Goal: Task Accomplishment & Management: Manage account settings

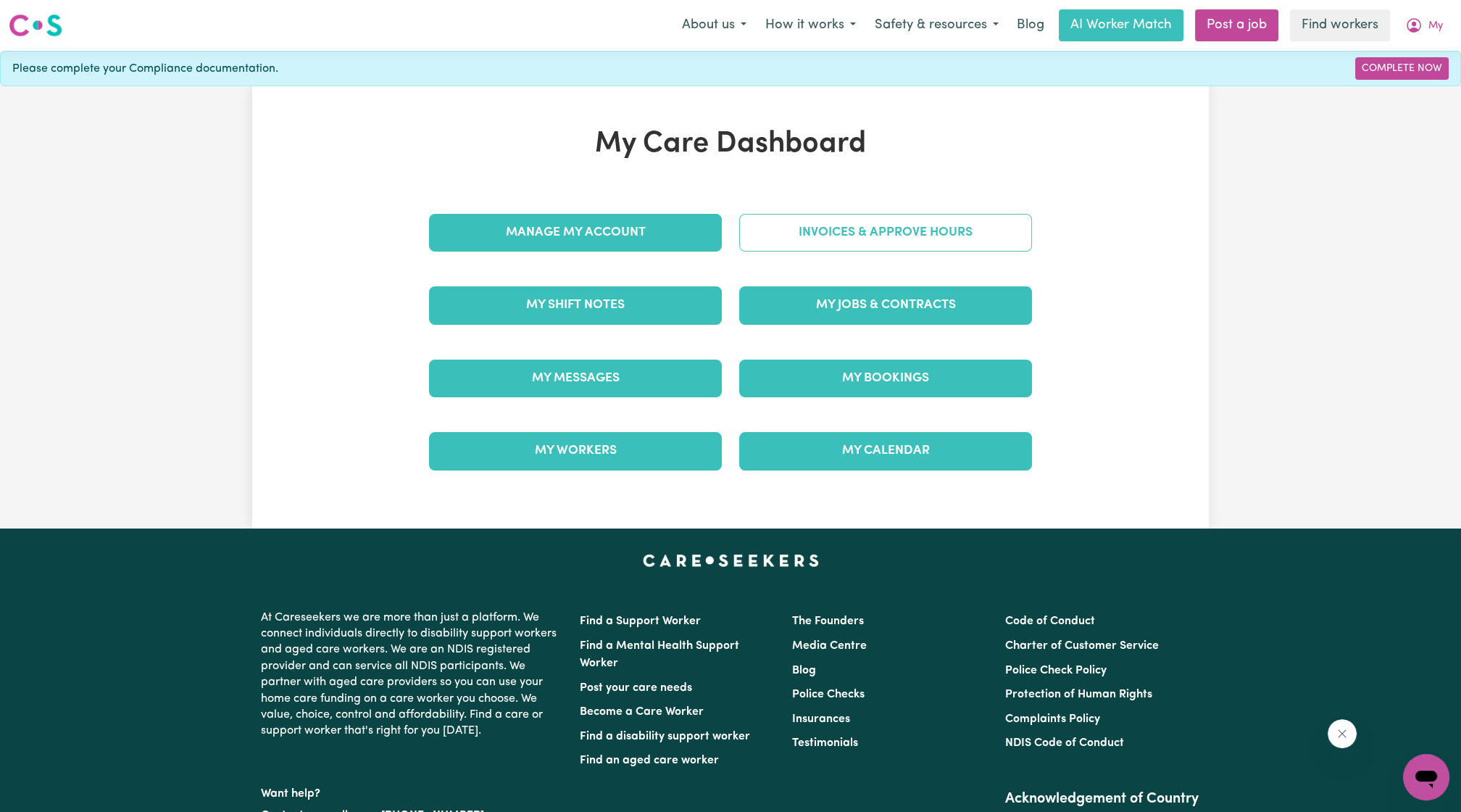
click at [774, 219] on link "Invoices & Approve Hours" at bounding box center [886, 233] width 292 height 37
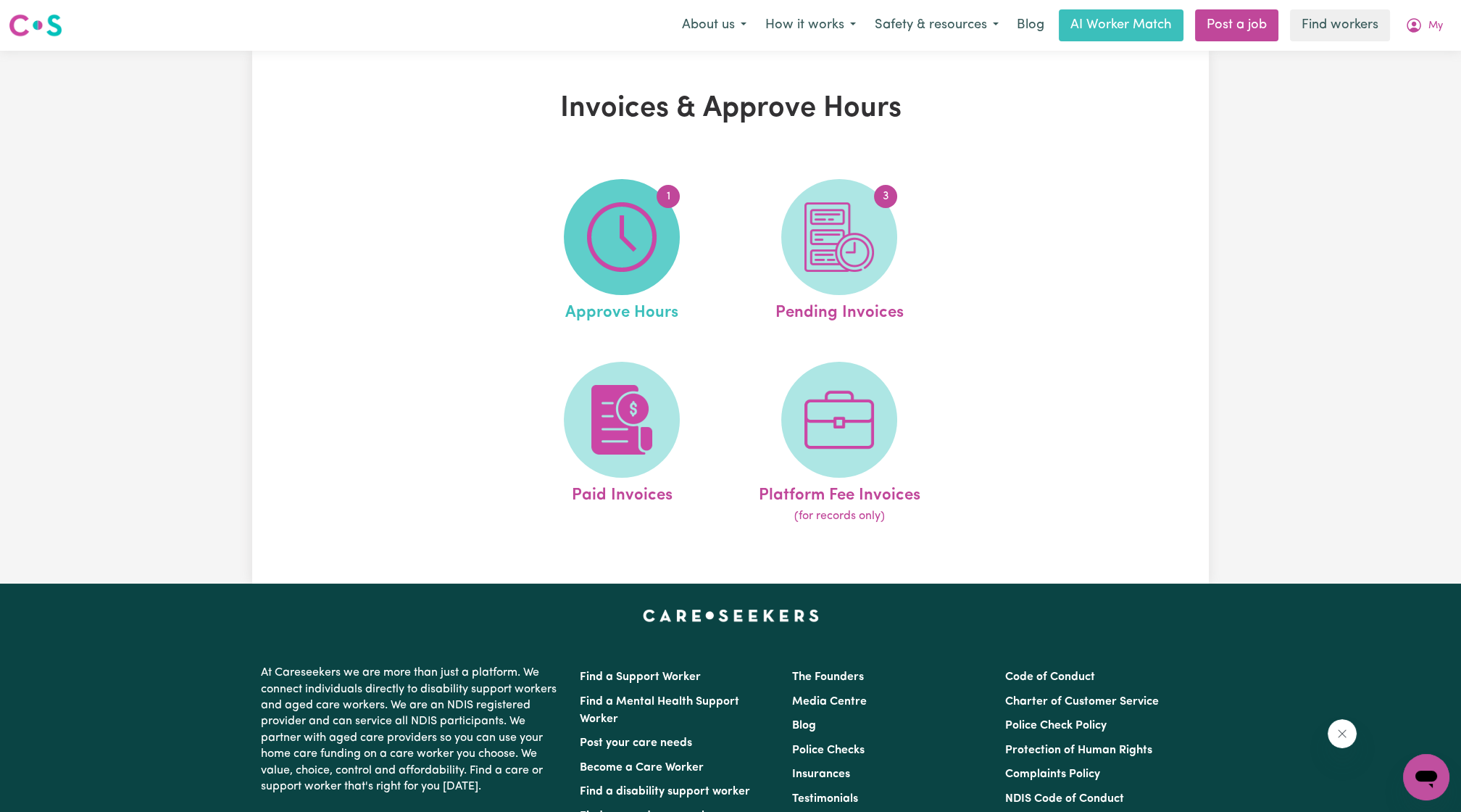
click at [628, 260] on img at bounding box center [621, 237] width 70 height 70
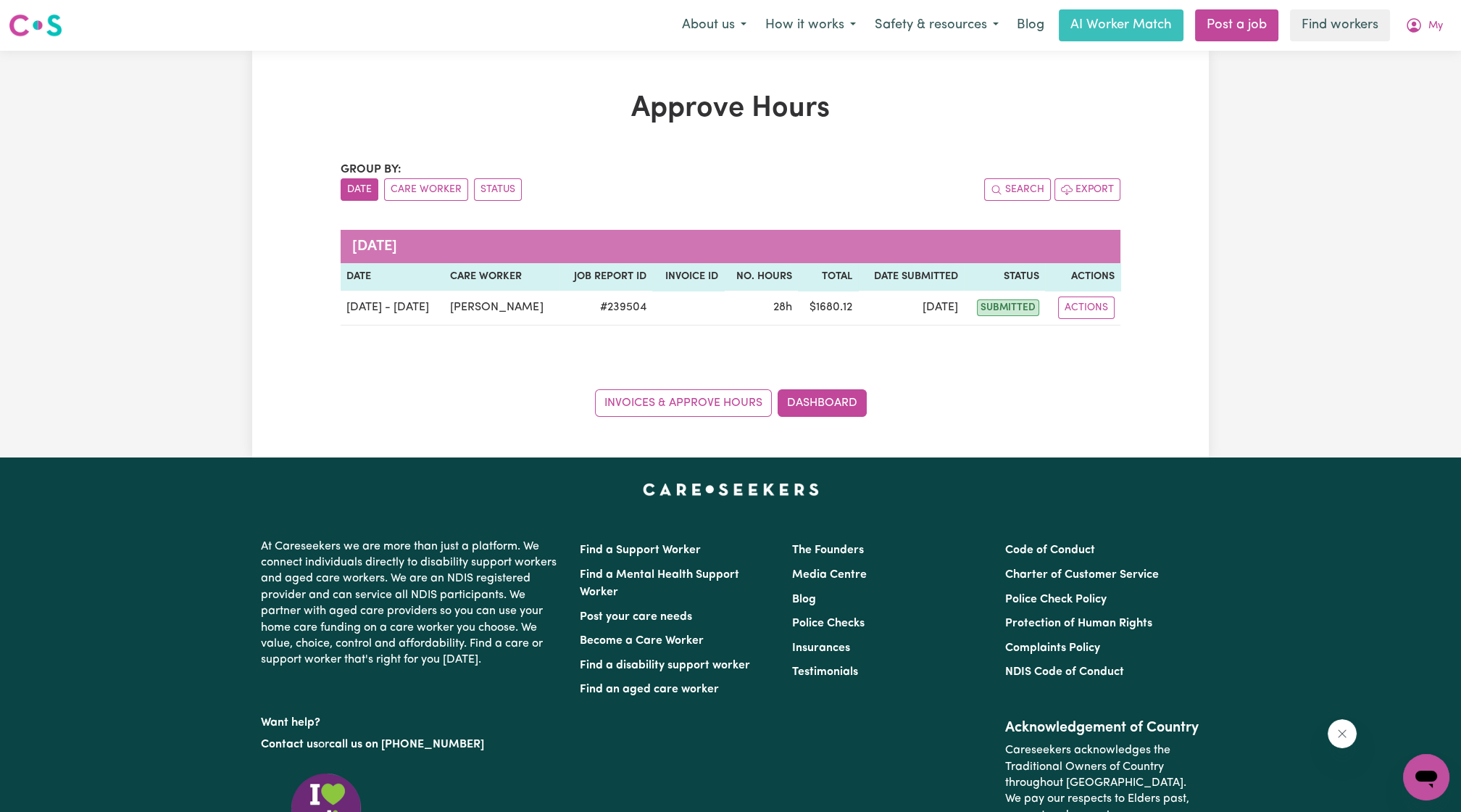
click at [1238, 208] on div "Approve Hours Group by: Date Care Worker Status Search Export [DATE] Date Care …" at bounding box center [730, 253] width 1461 height 407
click at [1437, 24] on span "My" at bounding box center [1436, 25] width 15 height 16
click at [1413, 62] on link "My Dashboard" at bounding box center [1394, 57] width 115 height 28
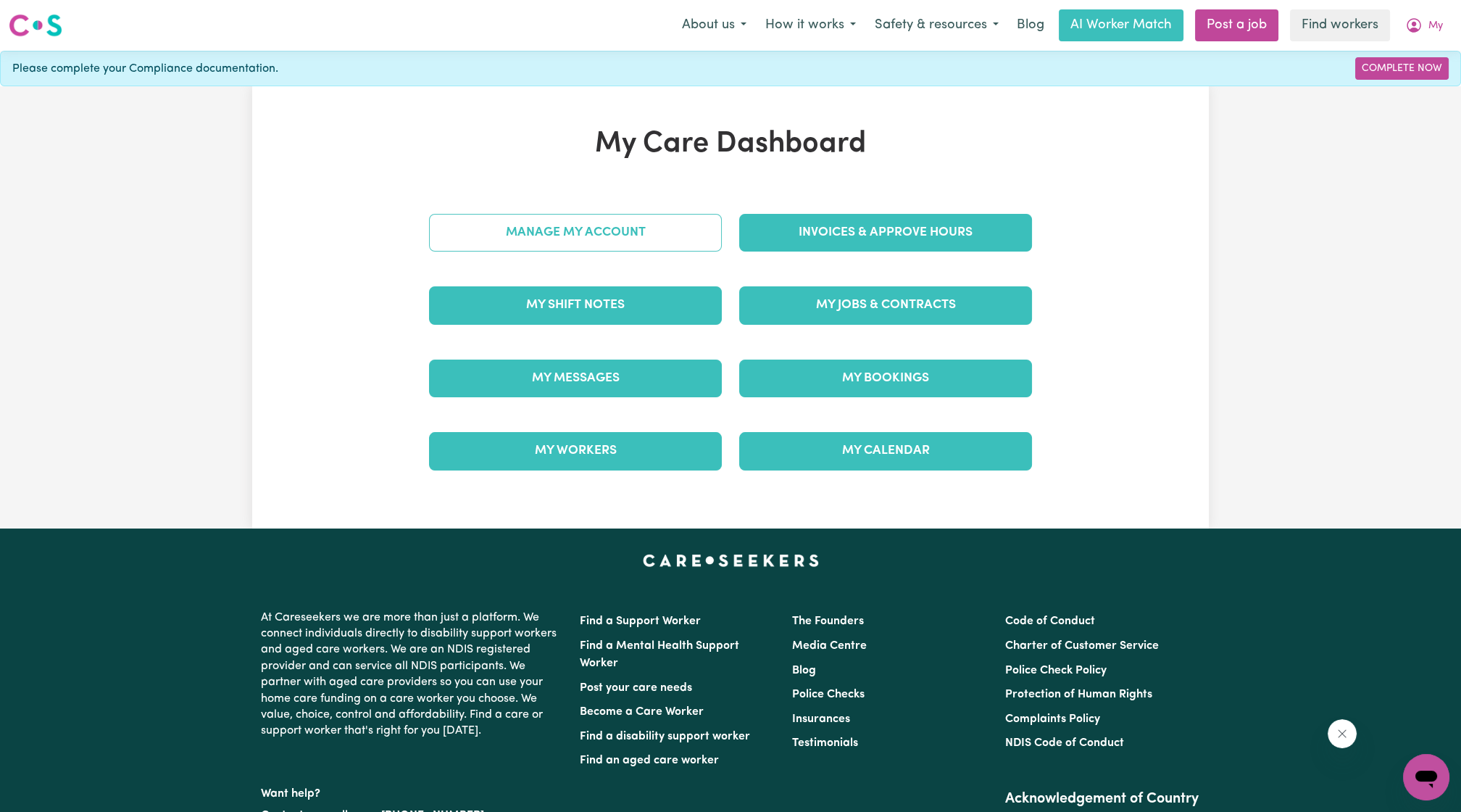
click at [436, 237] on link "Manage My Account" at bounding box center [575, 233] width 292 height 37
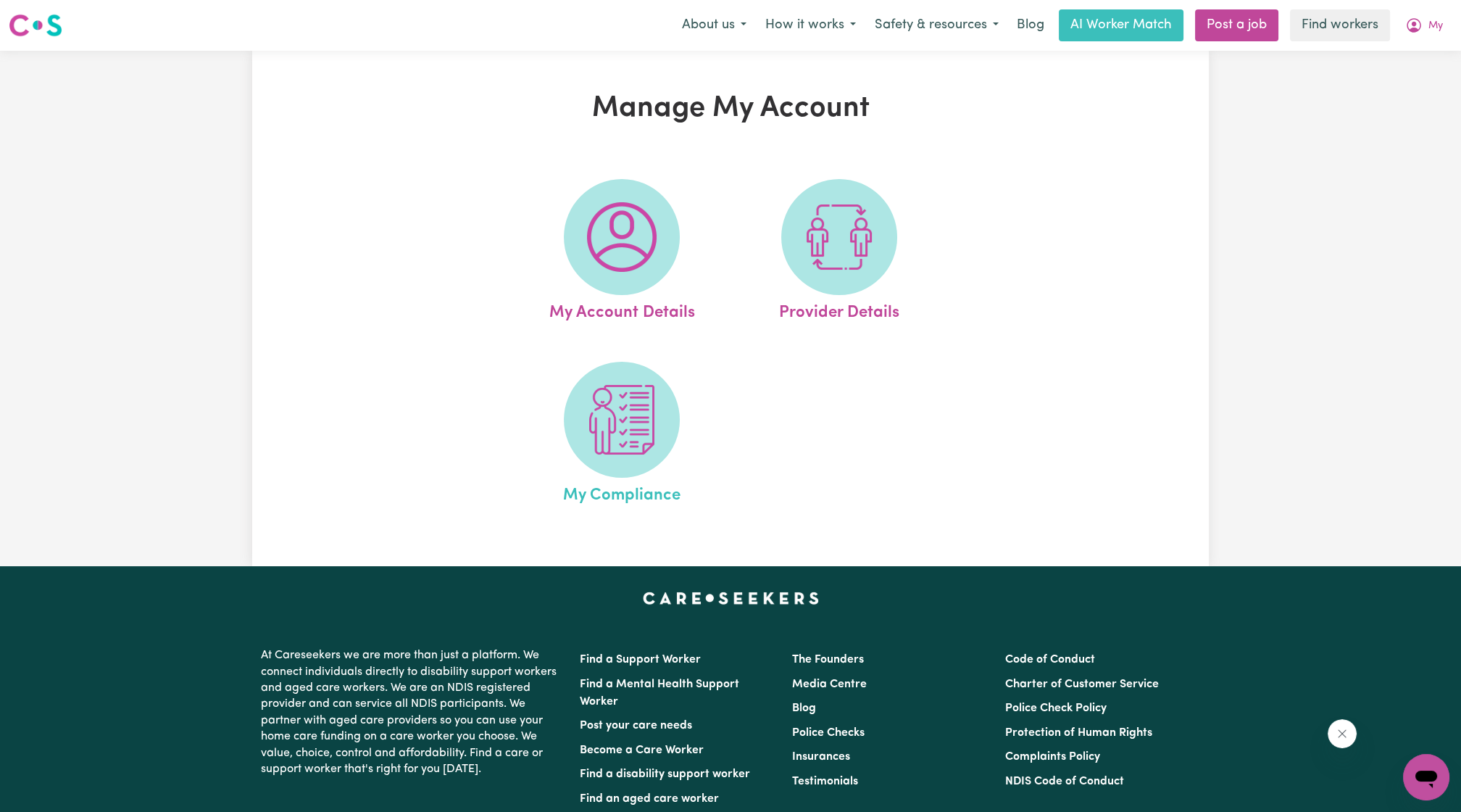
click at [717, 464] on link "My Compliance" at bounding box center [622, 434] width 209 height 146
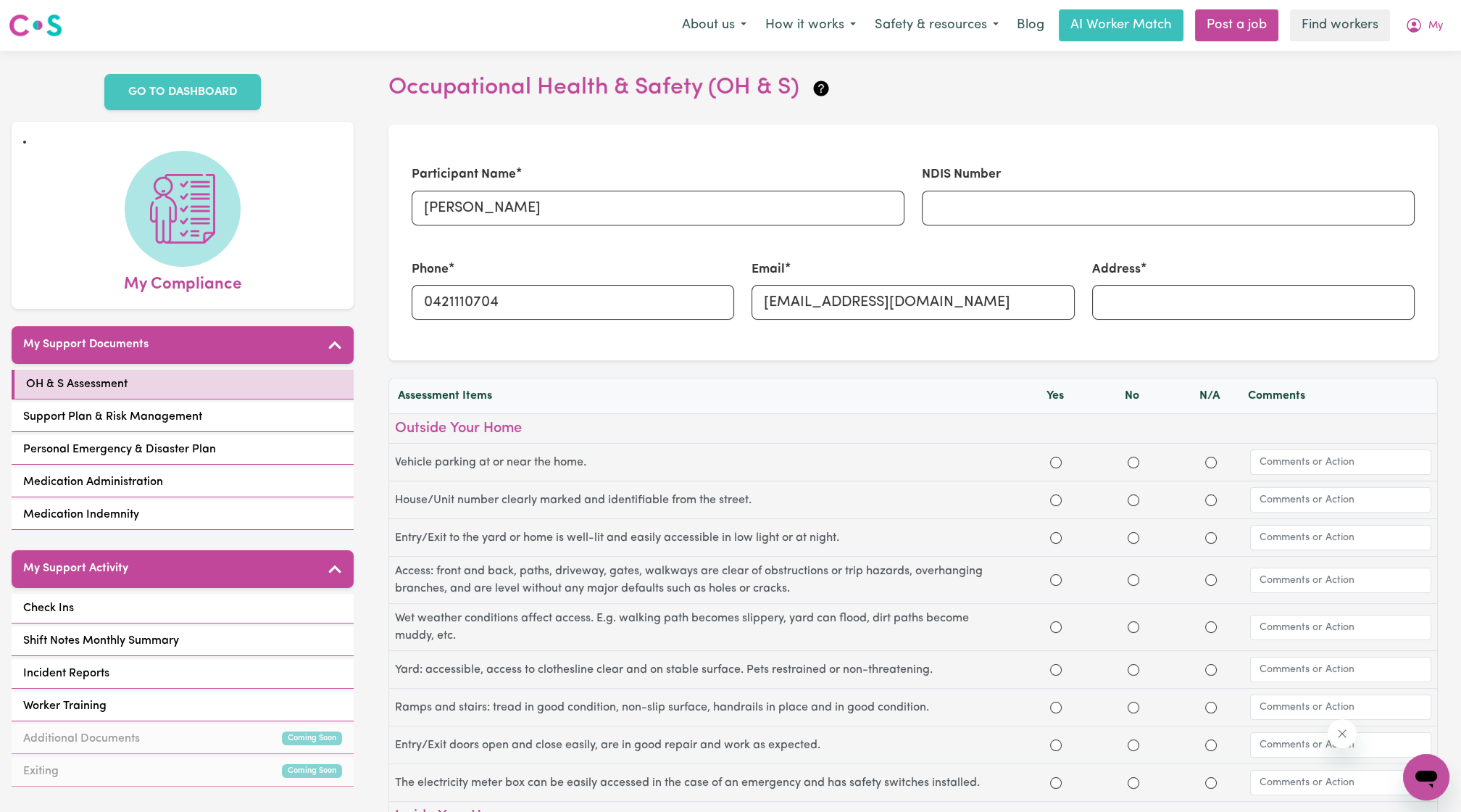
click at [672, 456] on label "Vehicle parking at or near the home." at bounding box center [706, 462] width 622 height 18
click at [1427, 23] on button "My" at bounding box center [1424, 25] width 57 height 31
click at [1361, 54] on link "My Dashboard" at bounding box center [1394, 57] width 115 height 28
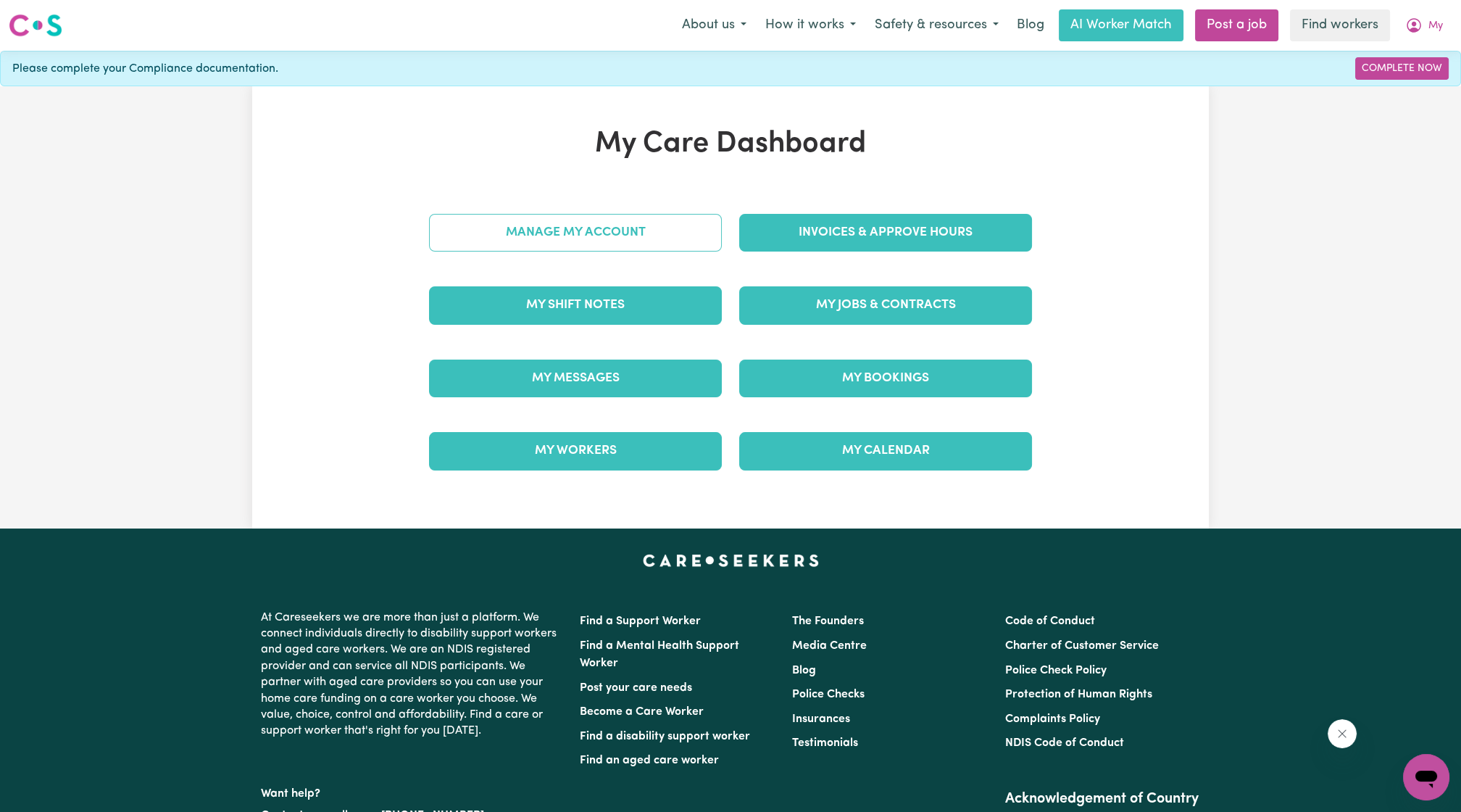
click at [650, 234] on link "Manage My Account" at bounding box center [575, 233] width 292 height 37
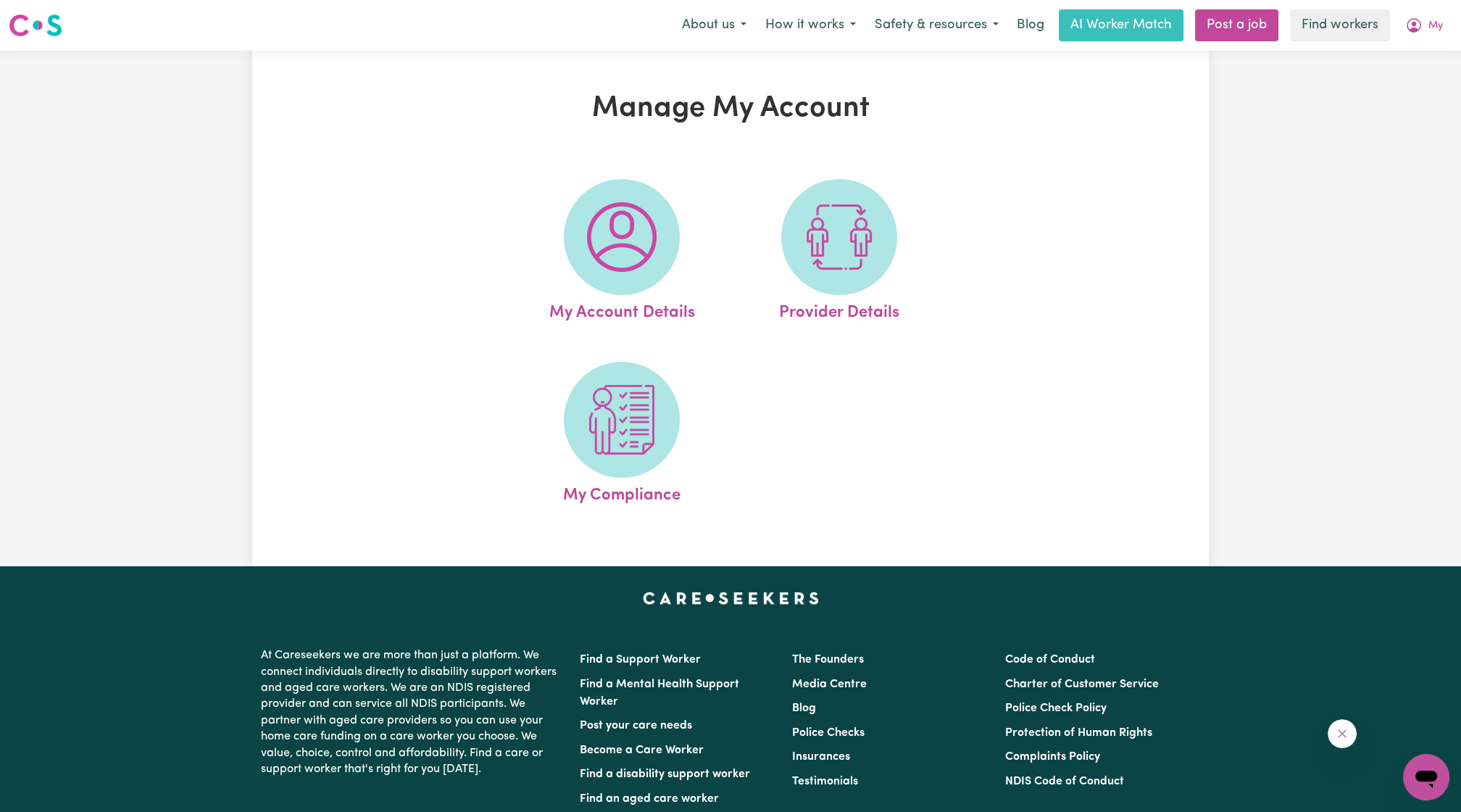
click at [968, 241] on div "My Account Details Provider Details My Compliance" at bounding box center [730, 343] width 531 height 364
click at [887, 247] on span at bounding box center [839, 237] width 116 height 116
select select "AGED_HOME_CARE"
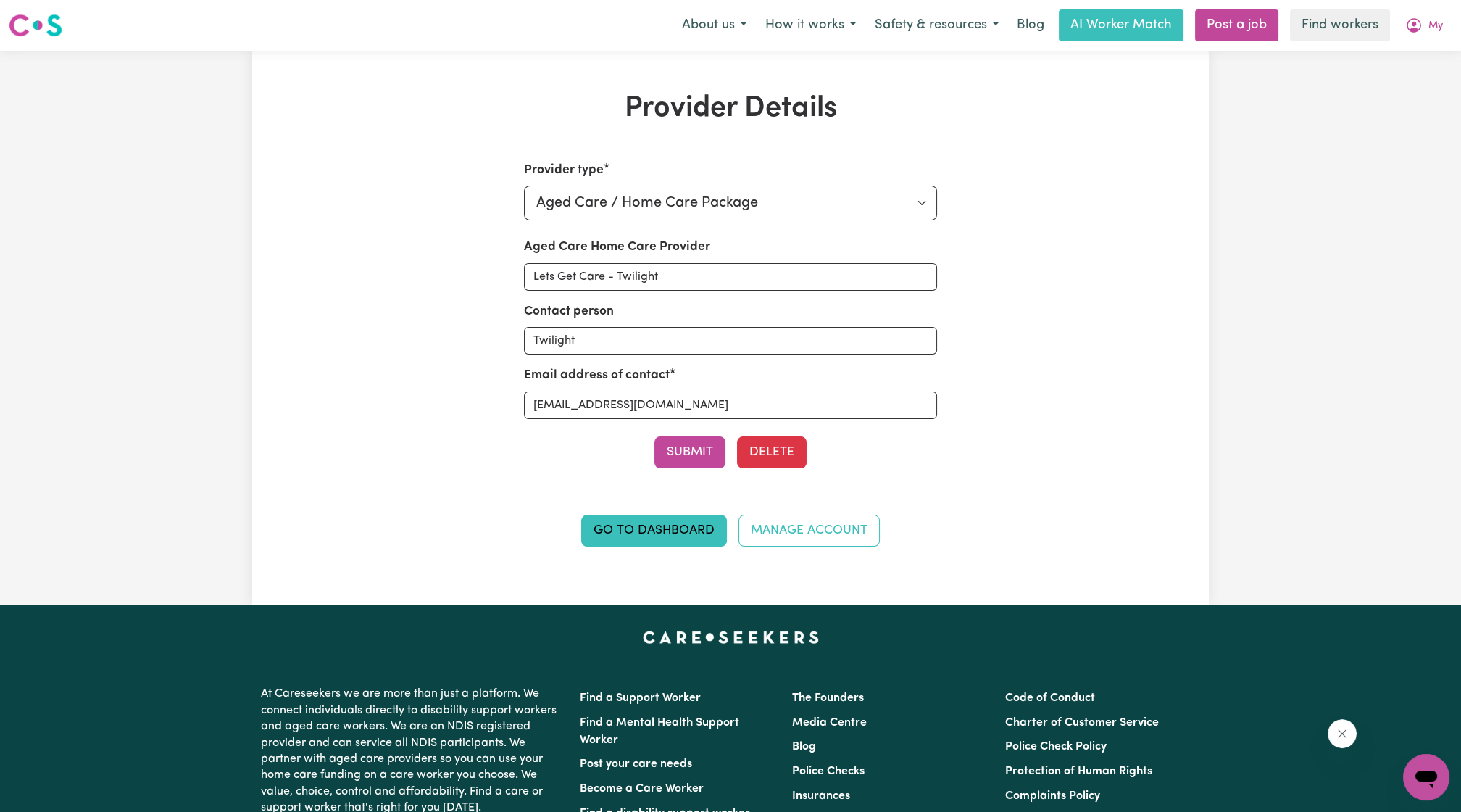
click at [1184, 167] on div "Provider Details Provider type Select your provider type... Privately Aged Care…" at bounding box center [730, 327] width 956 height 472
click at [1410, 31] on icon "My Account" at bounding box center [1414, 25] width 15 height 15
click at [1392, 56] on link "My Dashboard" at bounding box center [1394, 57] width 115 height 28
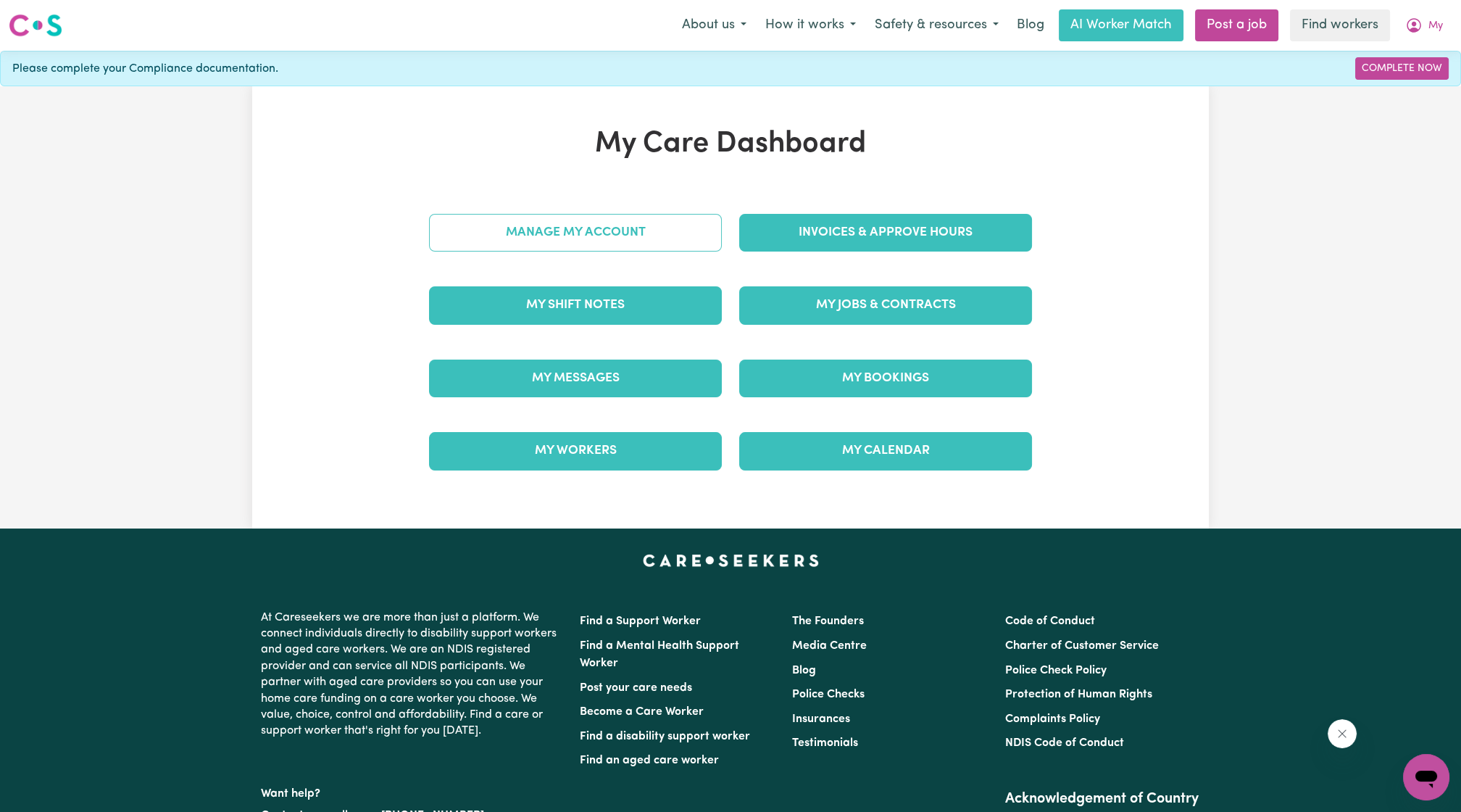
click at [619, 227] on link "Manage My Account" at bounding box center [575, 233] width 292 height 37
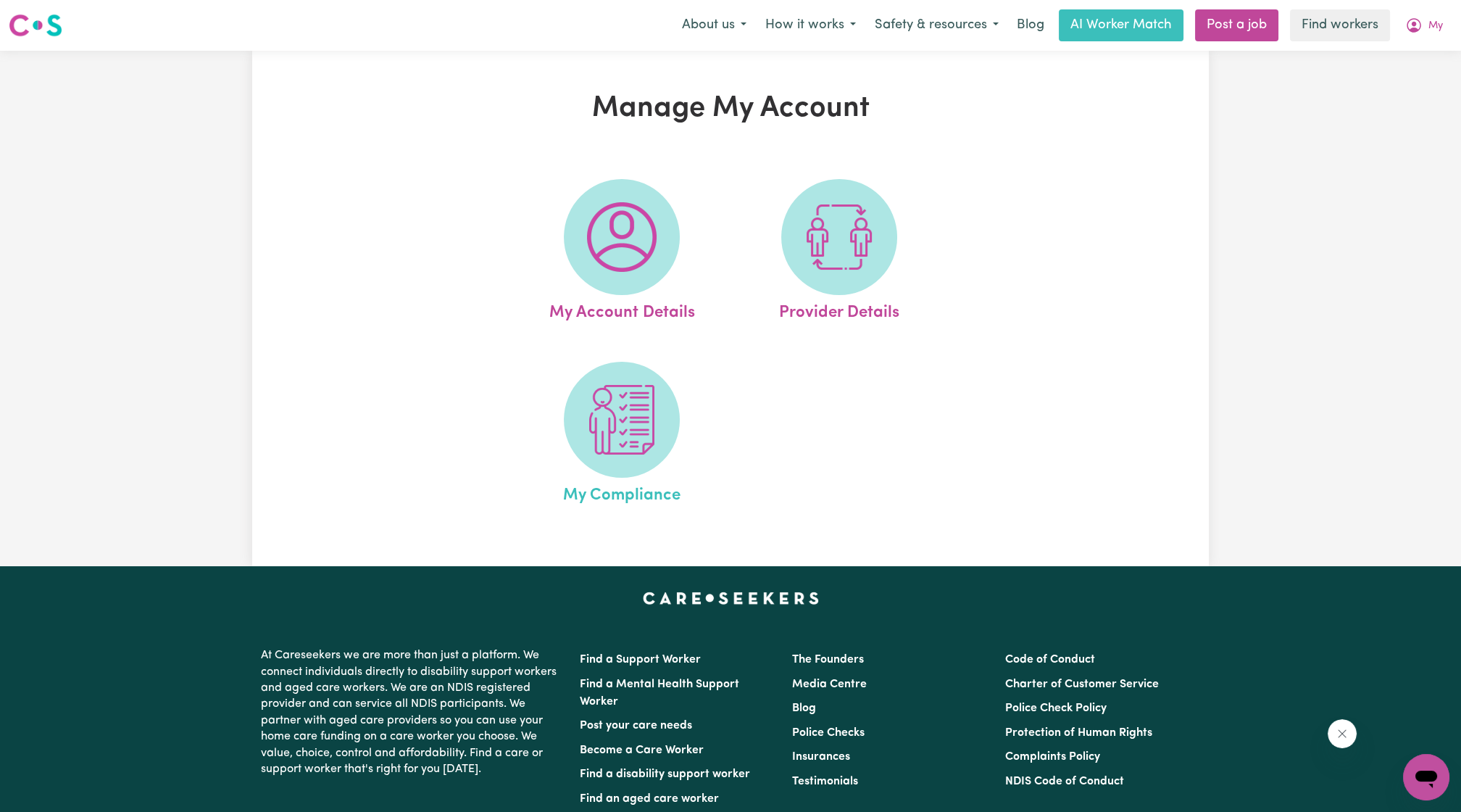
click at [607, 485] on span "My Compliance" at bounding box center [622, 493] width 117 height 31
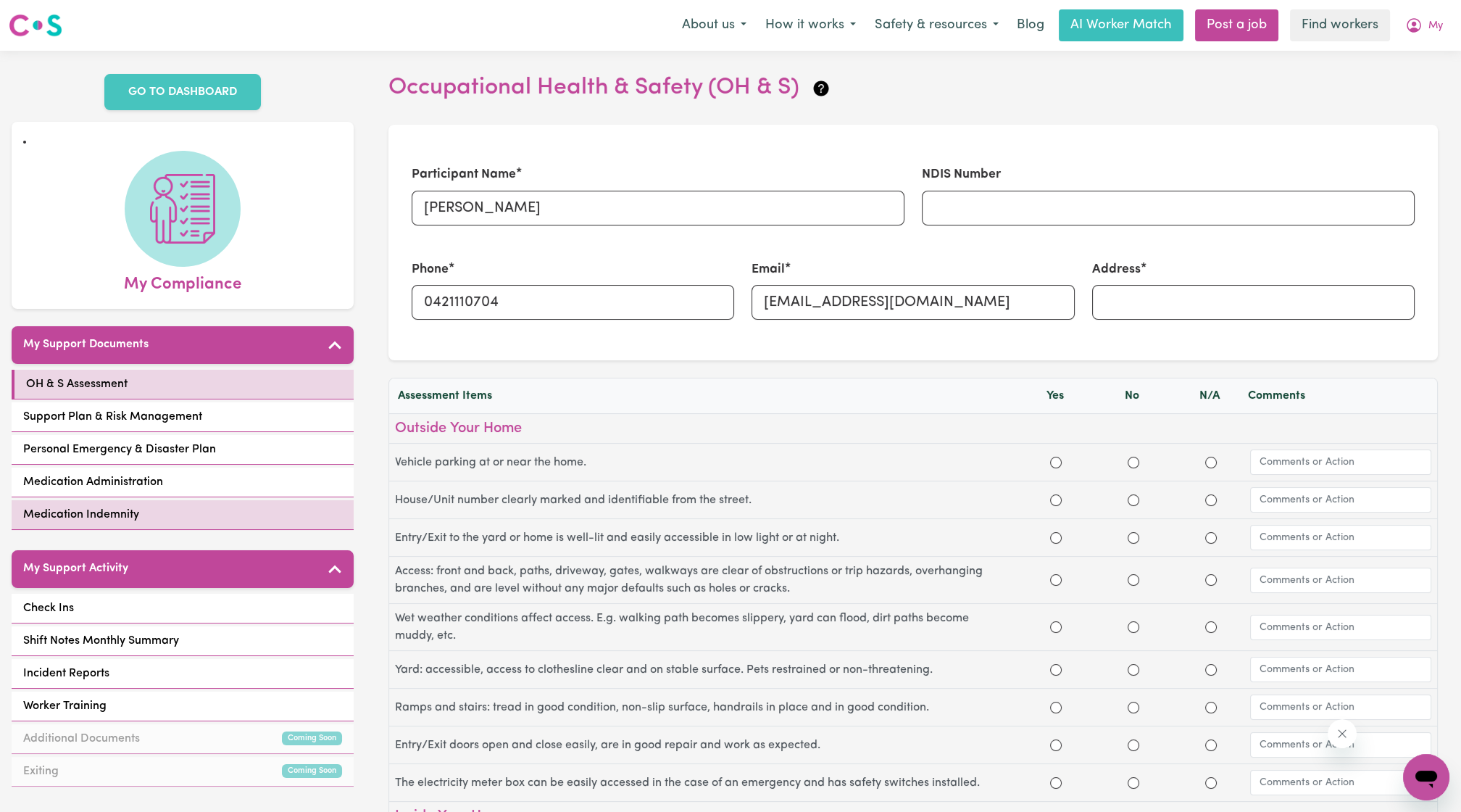
scroll to position [536, 0]
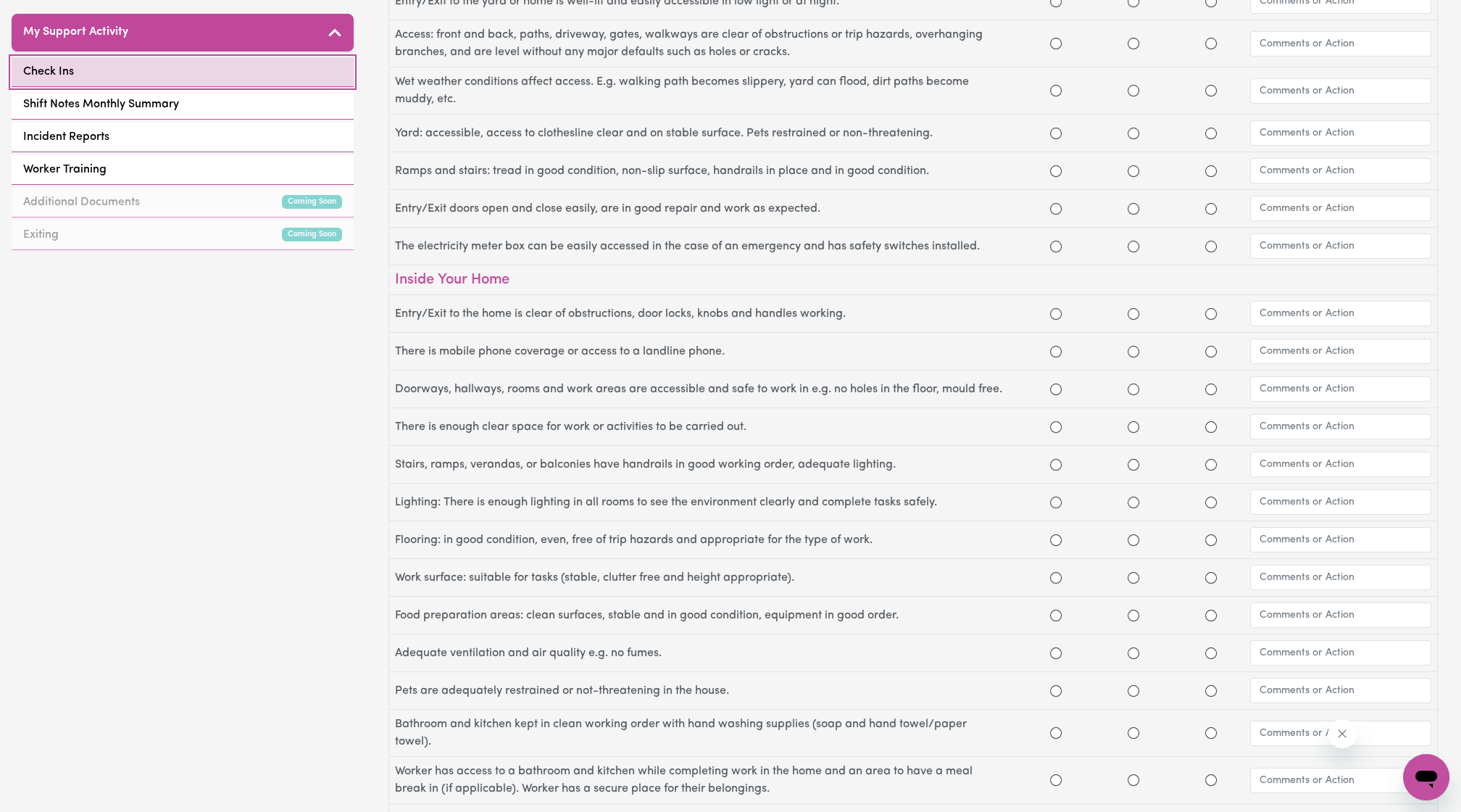
click at [117, 70] on link "Check Ins" at bounding box center [182, 72] width 342 height 30
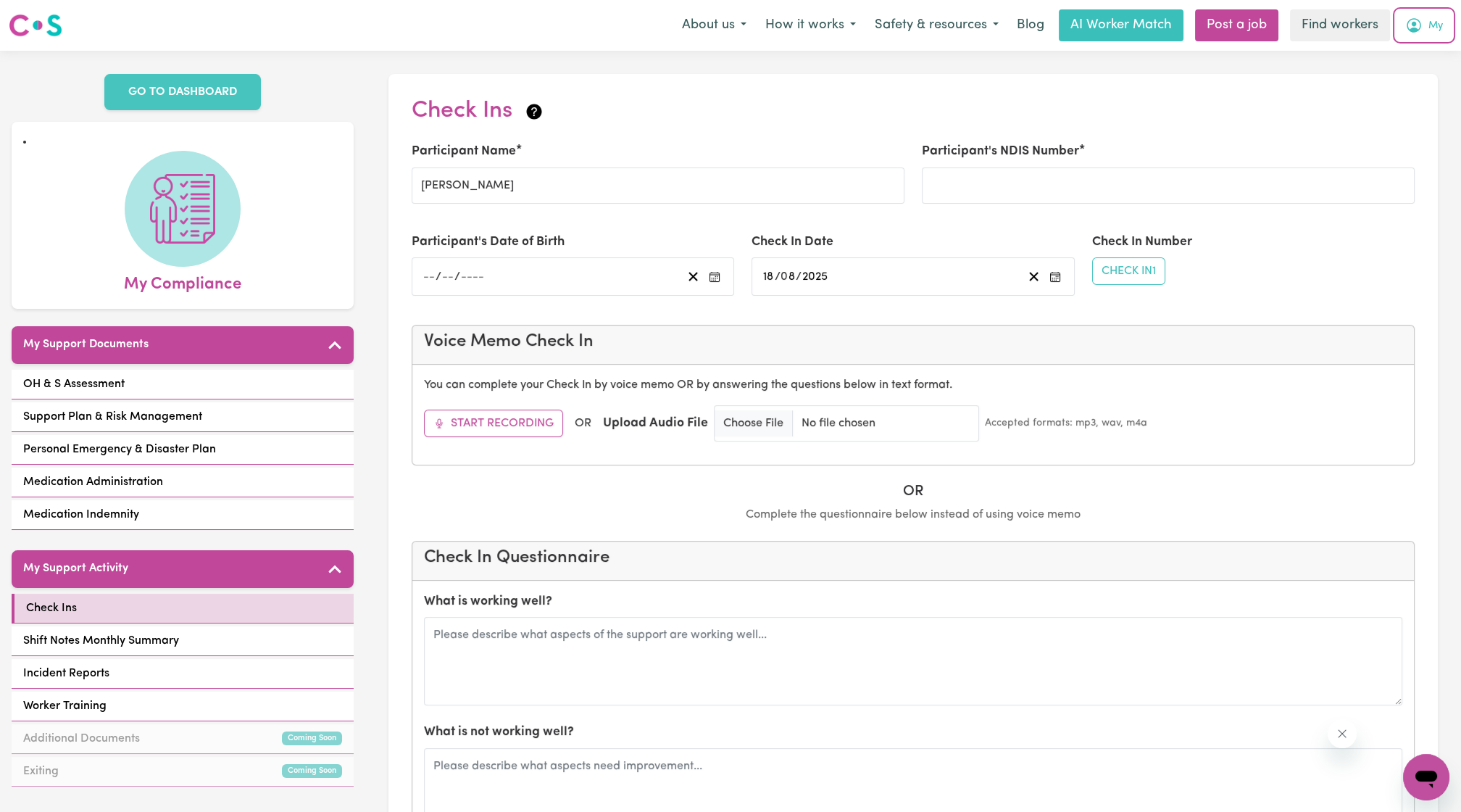
click at [1417, 34] on icon "My Account" at bounding box center [1414, 25] width 18 height 18
drag, startPoint x: 1417, startPoint y: 34, endPoint x: 1394, endPoint y: 73, distance: 45.3
click at [1394, 73] on link "Logout" at bounding box center [1394, 84] width 115 height 28
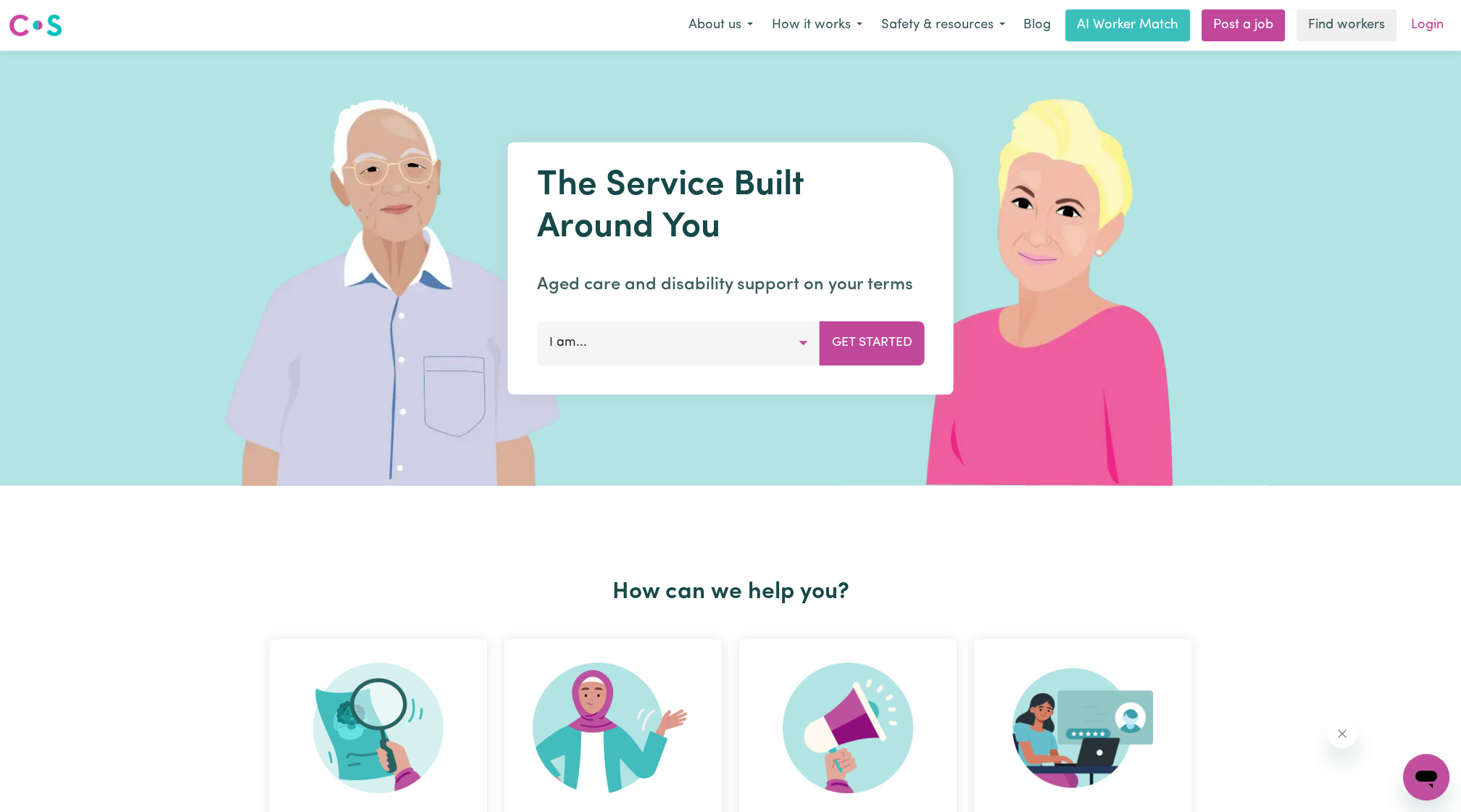
click at [1417, 28] on link "Login" at bounding box center [1427, 25] width 50 height 32
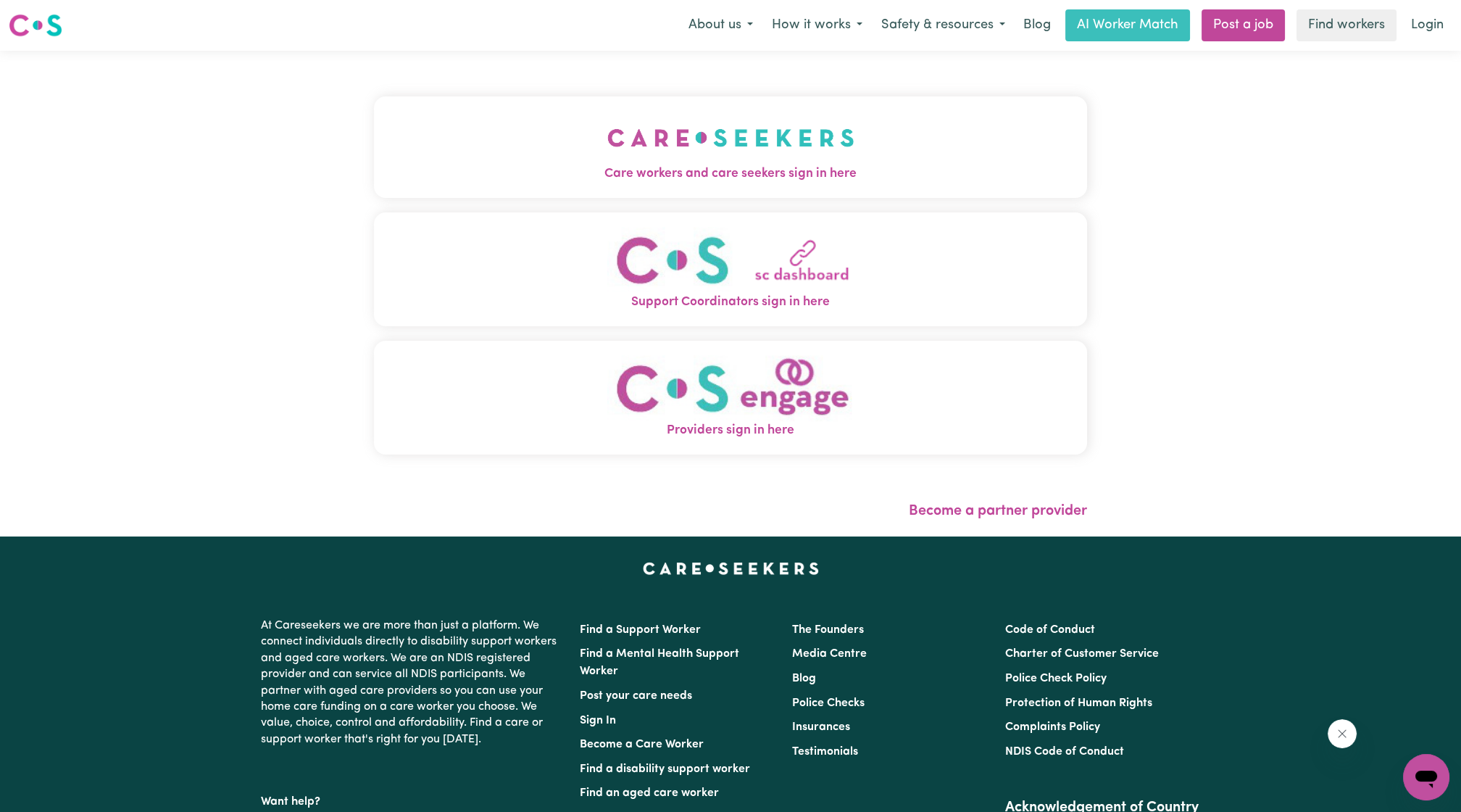
click at [751, 104] on button "Care workers and care seekers sign in here" at bounding box center [731, 147] width 713 height 102
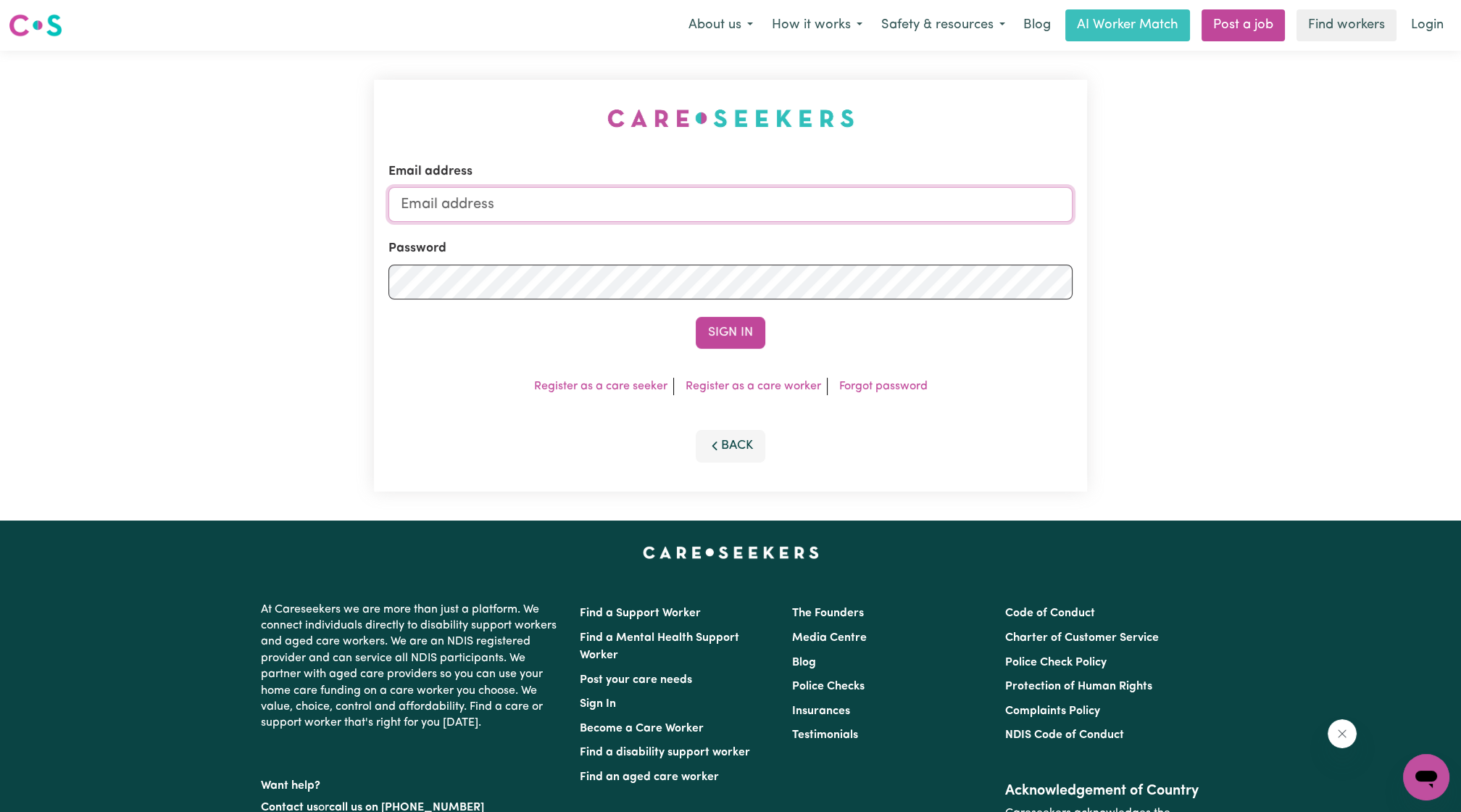
click at [802, 215] on input "Email address" at bounding box center [730, 204] width 684 height 34
drag, startPoint x: 473, startPoint y: 216, endPoint x: 811, endPoint y: 214, distance: 338.0
click at [811, 214] on input "[EMAIL_ADDRESS][PERSON_NAME][DOMAIN_NAME]" at bounding box center [730, 204] width 684 height 34
type input "[EMAIL_ADDRESS][DOMAIN_NAME]"
click at [750, 323] on button "Sign In" at bounding box center [730, 332] width 70 height 32
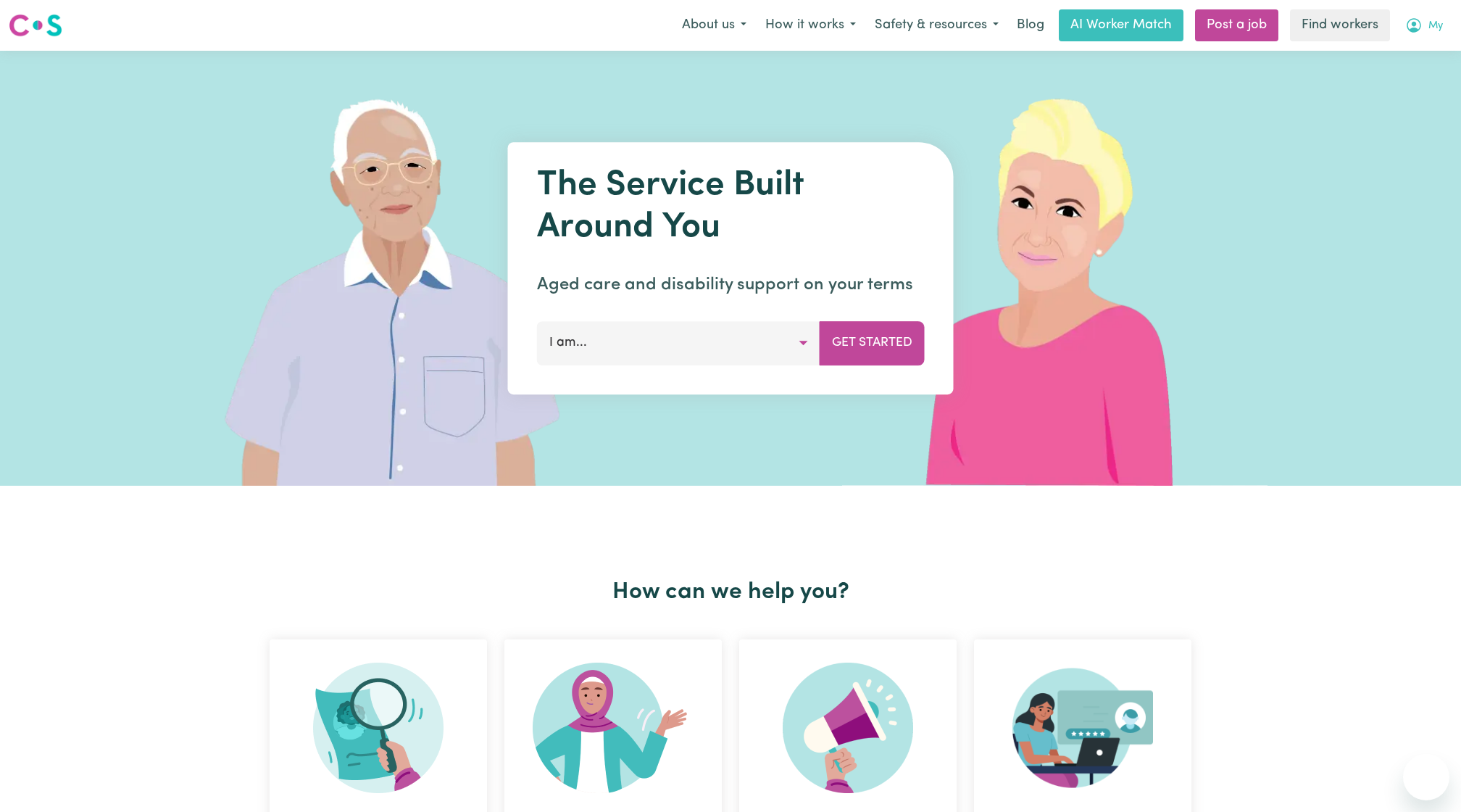
drag, startPoint x: 0, startPoint y: 0, endPoint x: 1441, endPoint y: 13, distance: 1441.1
click at [1441, 13] on button "My" at bounding box center [1424, 25] width 57 height 31
click at [1404, 80] on link "Logout" at bounding box center [1394, 84] width 115 height 28
click at [1429, 52] on div "The Service Built Around You Aged care and disability support on your terms I a…" at bounding box center [730, 267] width 1461 height 435
drag, startPoint x: 1431, startPoint y: 44, endPoint x: 1428, endPoint y: 31, distance: 13.3
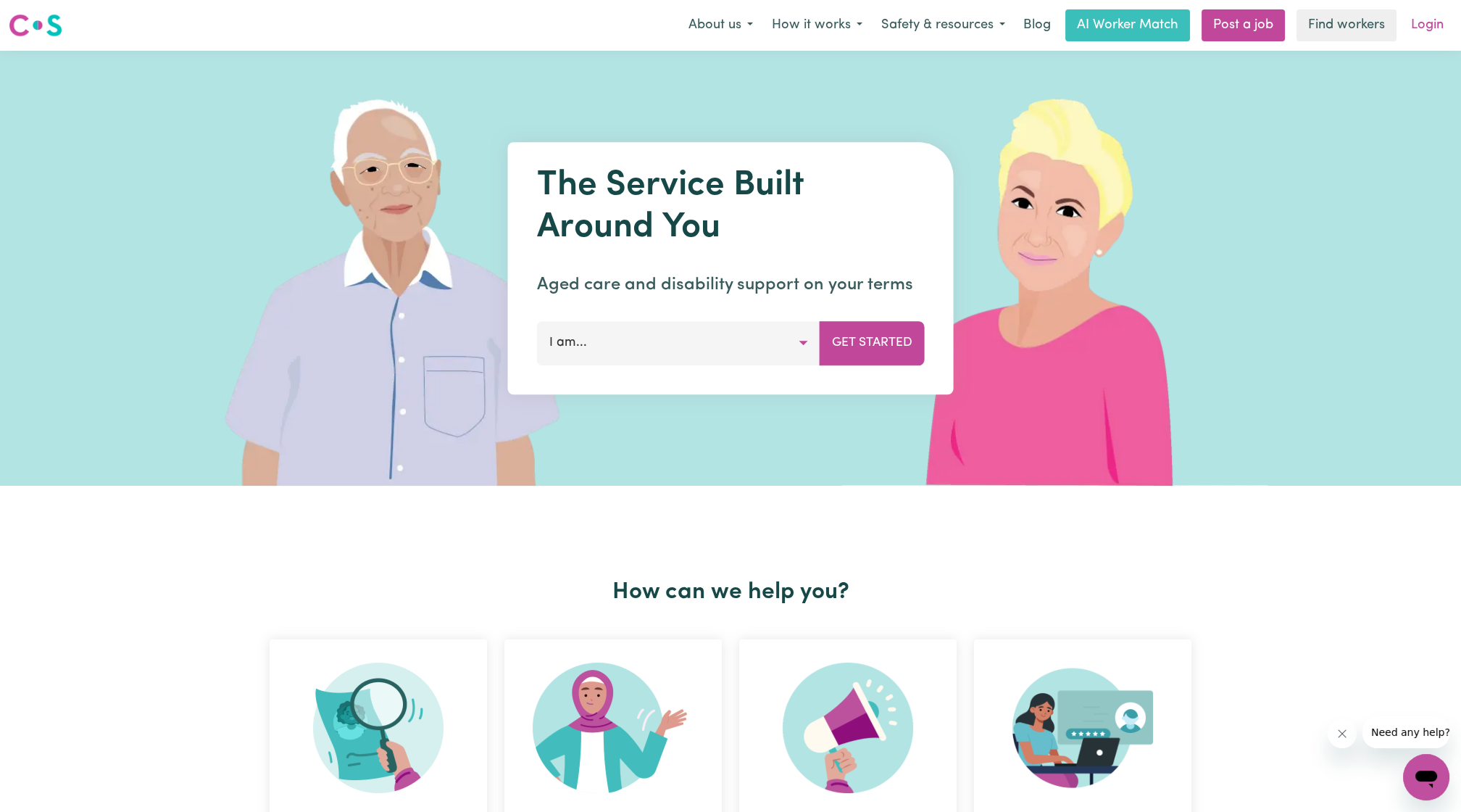
click at [1431, 44] on nav "Menu About us How it works Safety & resources Blog AI Worker Match Post a job F…" at bounding box center [730, 25] width 1461 height 50
click at [1428, 31] on link "Login" at bounding box center [1427, 25] width 50 height 32
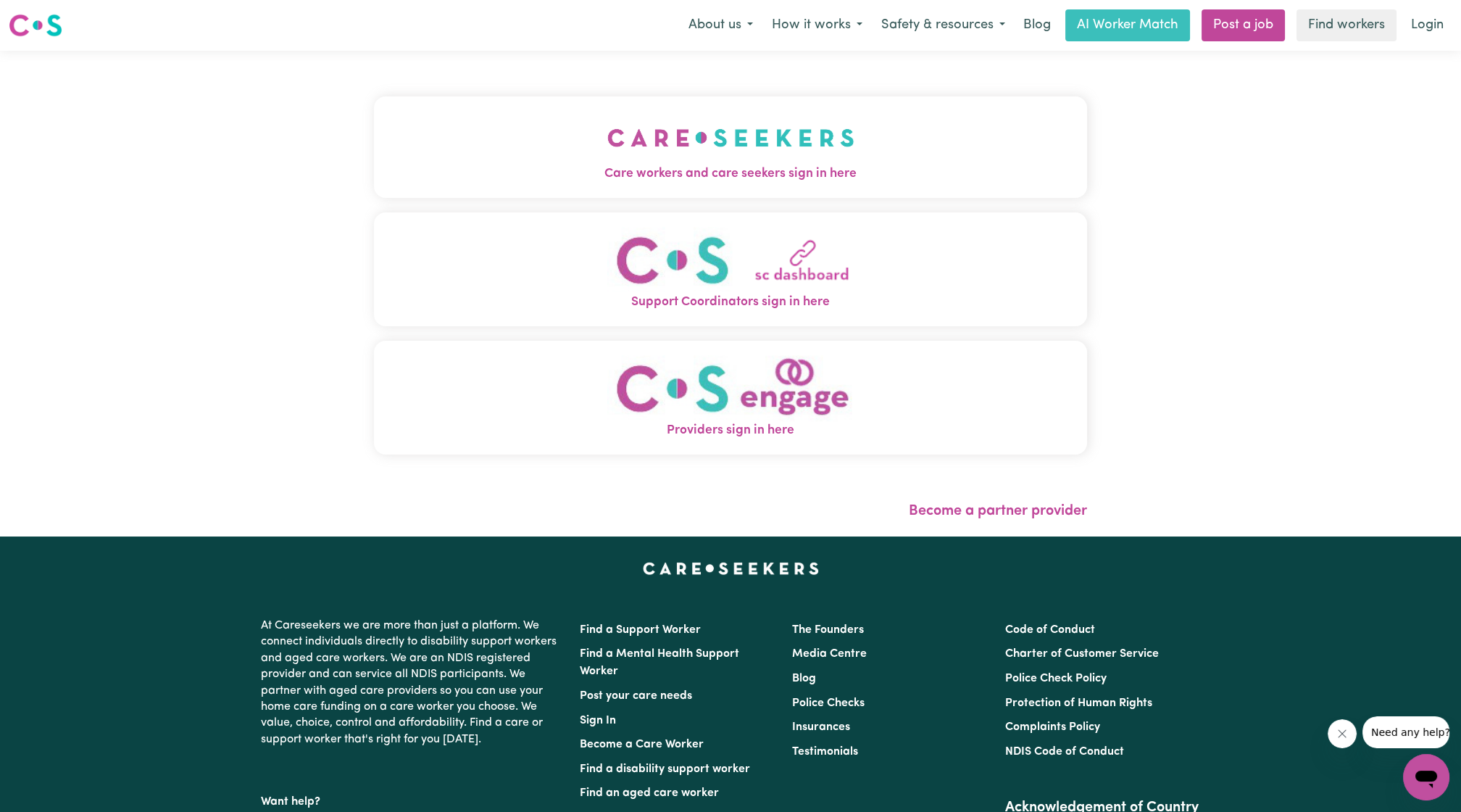
click at [652, 148] on button "Care workers and care seekers sign in here" at bounding box center [731, 147] width 713 height 102
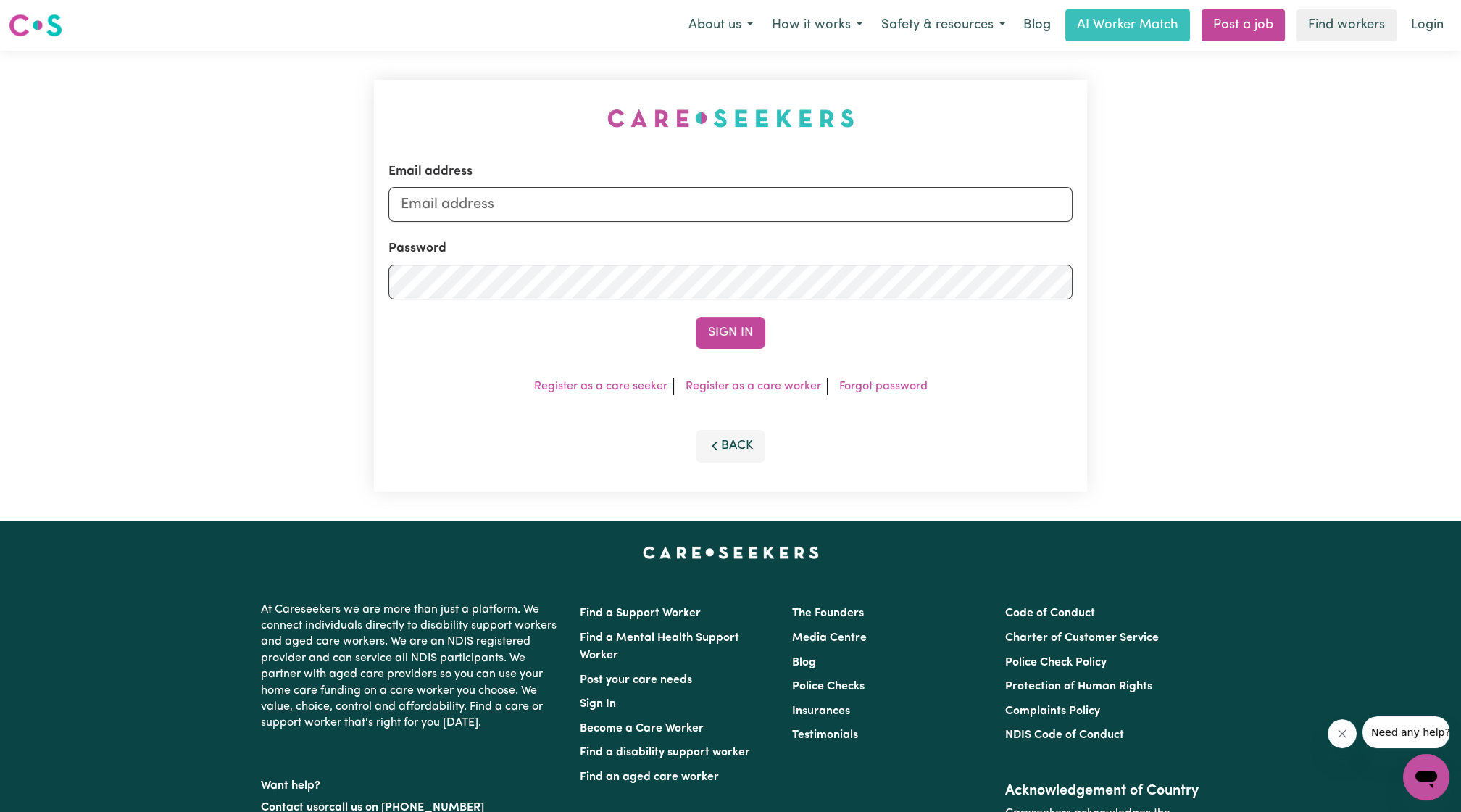
click at [606, 226] on form "Email address Password Sign In" at bounding box center [730, 255] width 684 height 186
click at [590, 210] on input "Email address" at bounding box center [730, 204] width 684 height 34
drag, startPoint x: 477, startPoint y: 208, endPoint x: 838, endPoint y: 237, distance: 362.2
click at [834, 240] on form "Email address superuser~ethan@careseekers.com.au Password Sign In" at bounding box center [730, 255] width 684 height 186
type input "superuser~watilijiana@gmail.com"
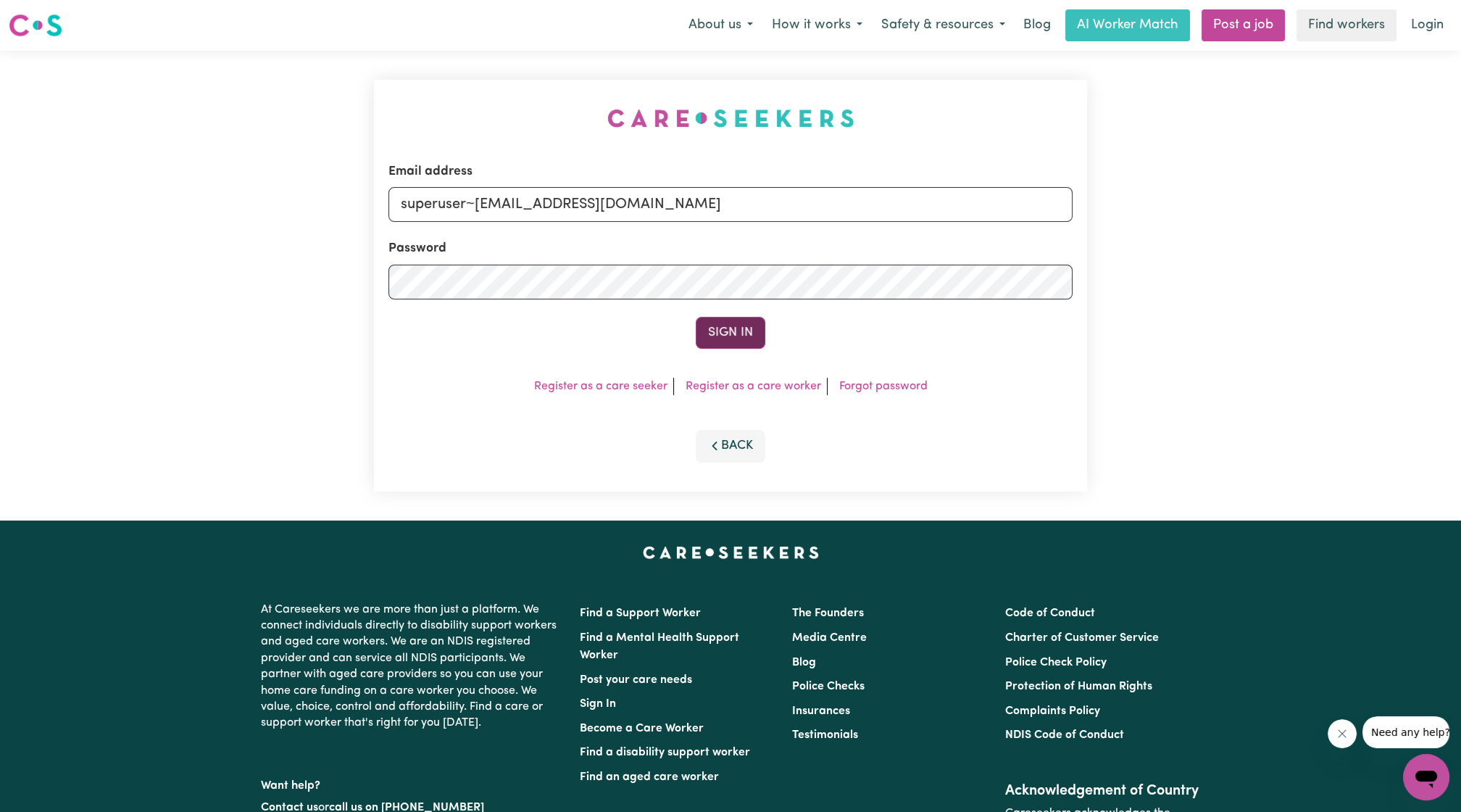
click at [726, 323] on button "Sign In" at bounding box center [730, 332] width 70 height 32
